Goal: Information Seeking & Learning: Learn about a topic

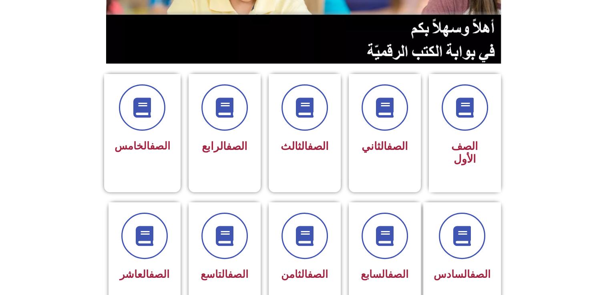
scroll to position [200, 0]
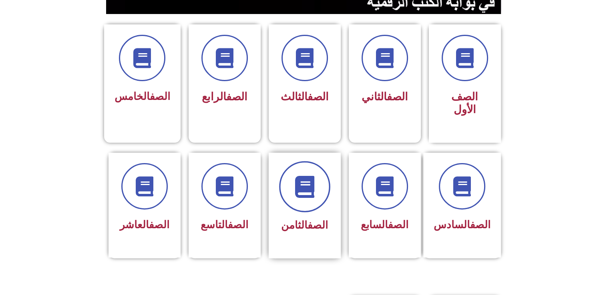
click at [310, 181] on icon at bounding box center [304, 187] width 22 height 22
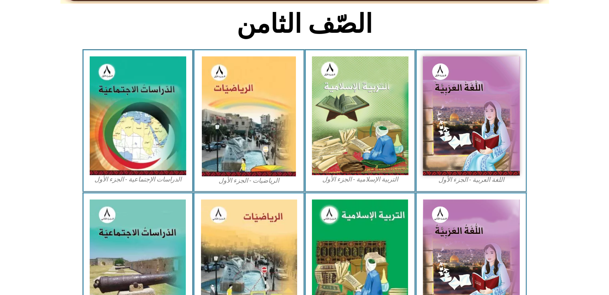
scroll to position [200, 0]
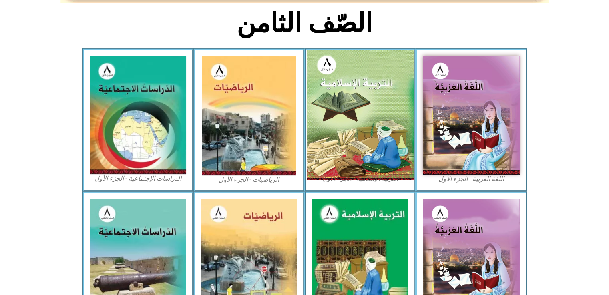
click at [362, 141] on img at bounding box center [359, 115] width 106 height 131
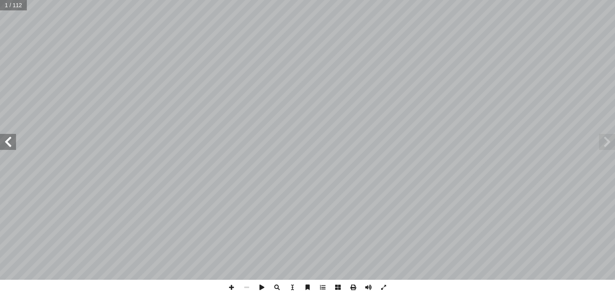
click at [12, 138] on span at bounding box center [8, 142] width 16 height 16
click at [11, 138] on span at bounding box center [8, 142] width 16 height 16
click at [12, 138] on span at bounding box center [8, 142] width 16 height 16
click at [10, 140] on span at bounding box center [8, 142] width 16 height 16
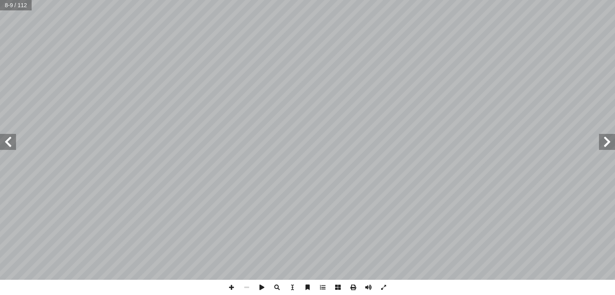
click at [10, 140] on span at bounding box center [8, 142] width 16 height 16
click at [13, 143] on span at bounding box center [8, 142] width 16 height 16
click at [611, 144] on span at bounding box center [607, 142] width 16 height 16
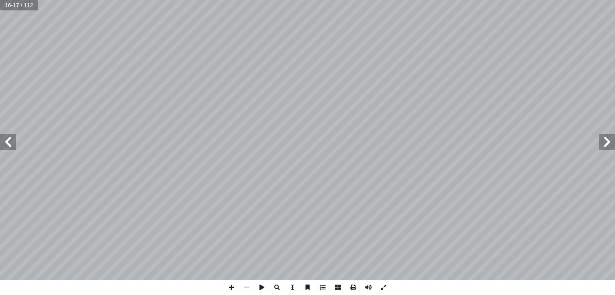
click at [611, 144] on span at bounding box center [607, 142] width 16 height 16
click at [281, 288] on span at bounding box center [276, 287] width 15 height 15
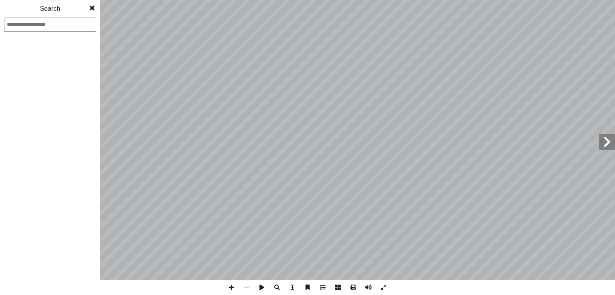
click at [282, 288] on span at bounding box center [276, 287] width 15 height 15
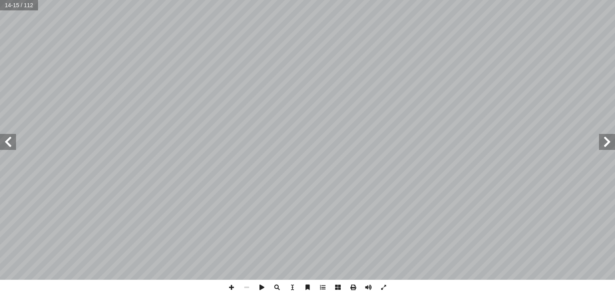
click at [282, 288] on span at bounding box center [276, 287] width 15 height 15
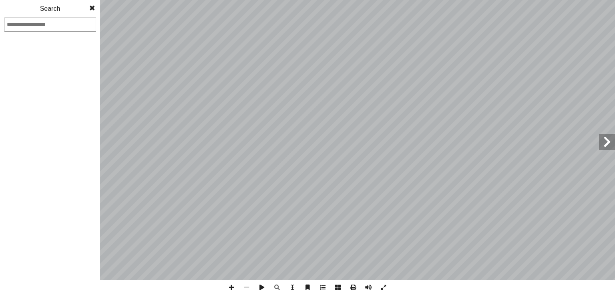
click at [92, 8] on span at bounding box center [92, 8] width 14 height 16
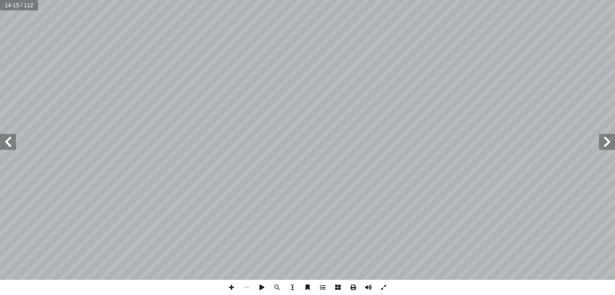
click at [602, 141] on span at bounding box center [607, 142] width 16 height 16
click at [10, 144] on span at bounding box center [8, 142] width 16 height 16
click at [277, 289] on span at bounding box center [276, 287] width 15 height 15
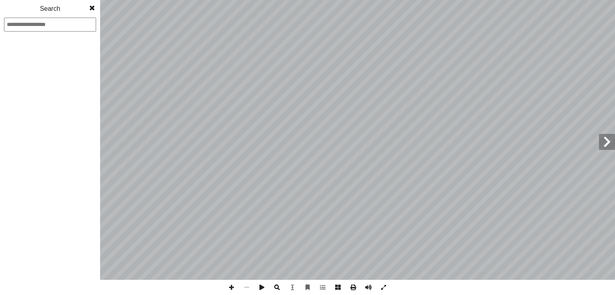
click at [277, 289] on span at bounding box center [276, 287] width 15 height 15
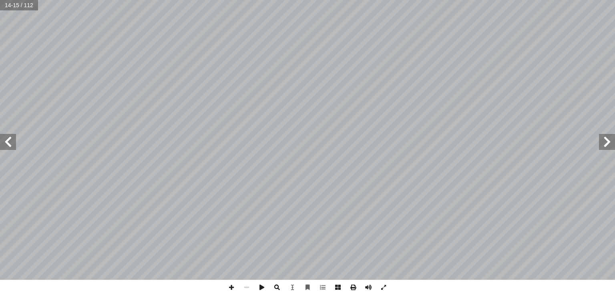
click at [277, 289] on span at bounding box center [276, 287] width 15 height 15
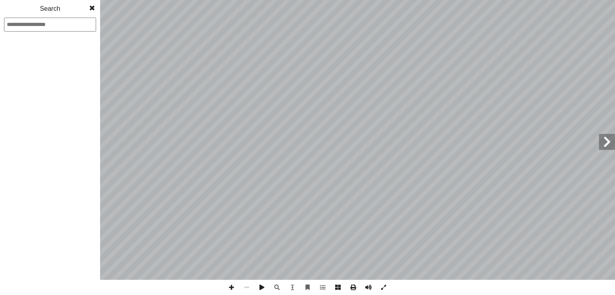
click at [91, 7] on span at bounding box center [92, 8] width 14 height 16
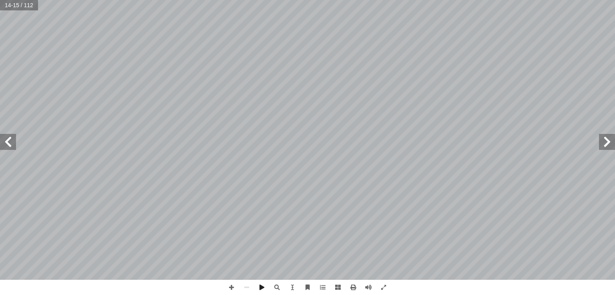
click at [4, 144] on span at bounding box center [8, 142] width 16 height 16
